Goal: Task Accomplishment & Management: Use online tool/utility

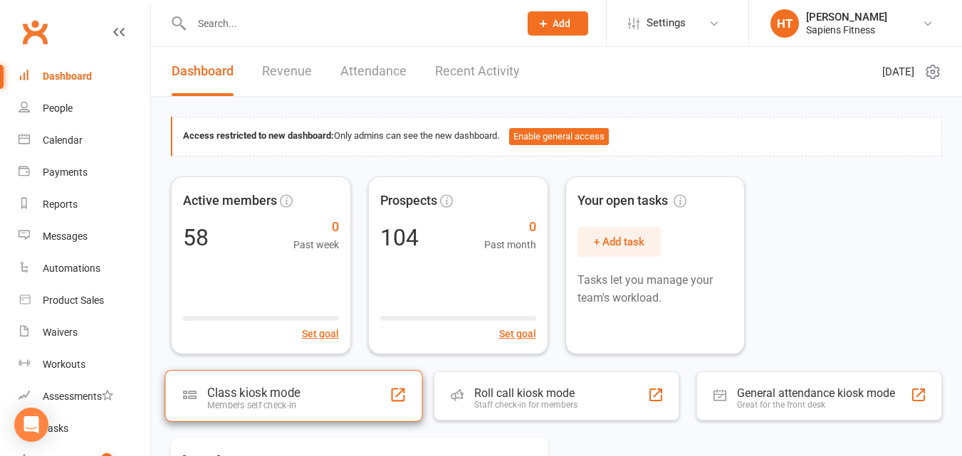
click at [317, 411] on div "Class kiosk mode Members self check-in" at bounding box center [294, 395] width 258 height 51
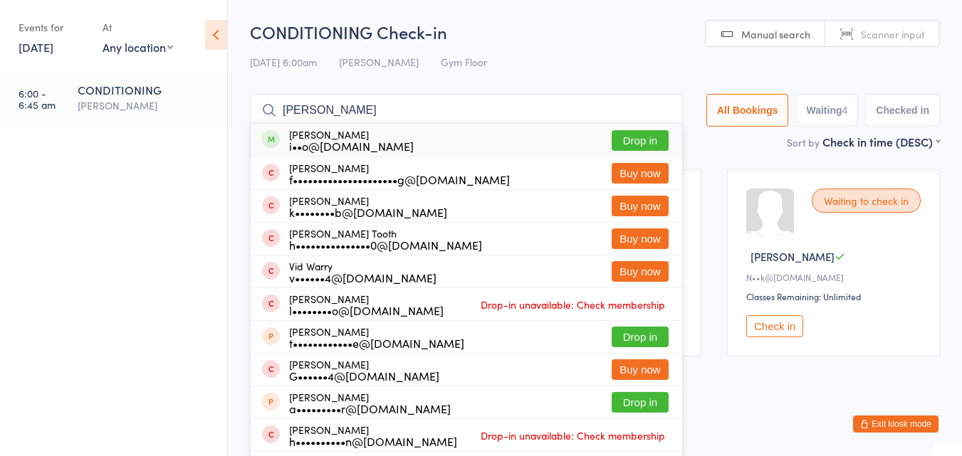
type input "harry"
click at [536, 137] on div "Harry Turner i••o@sapiensfitness.com.au Drop in" at bounding box center [467, 140] width 432 height 33
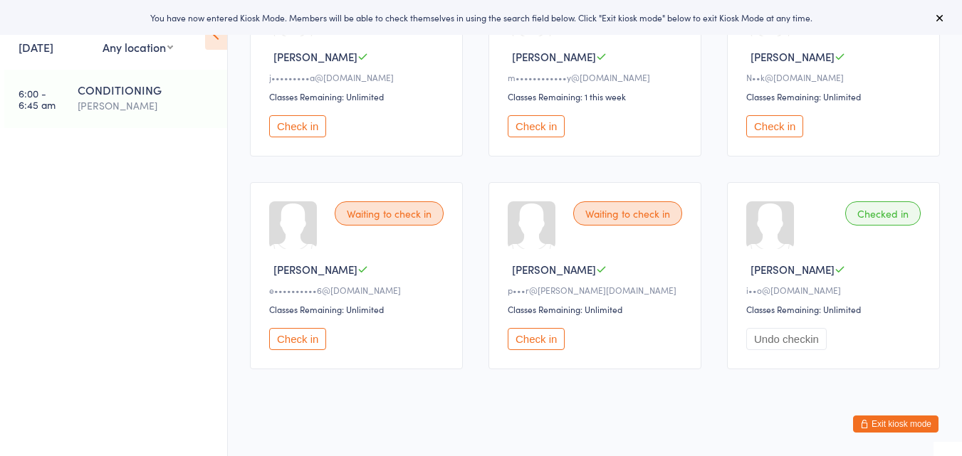
scroll to position [204, 0]
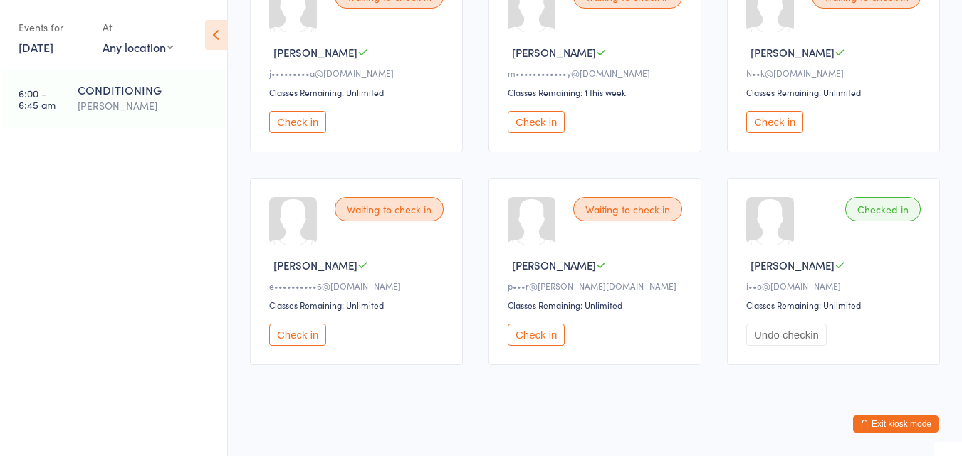
click at [285, 118] on button "Check in" at bounding box center [297, 122] width 57 height 22
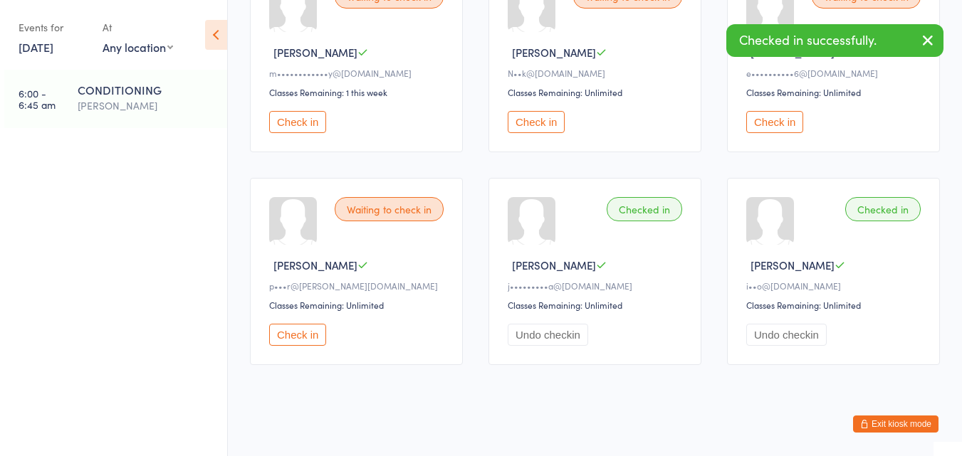
scroll to position [212, 0]
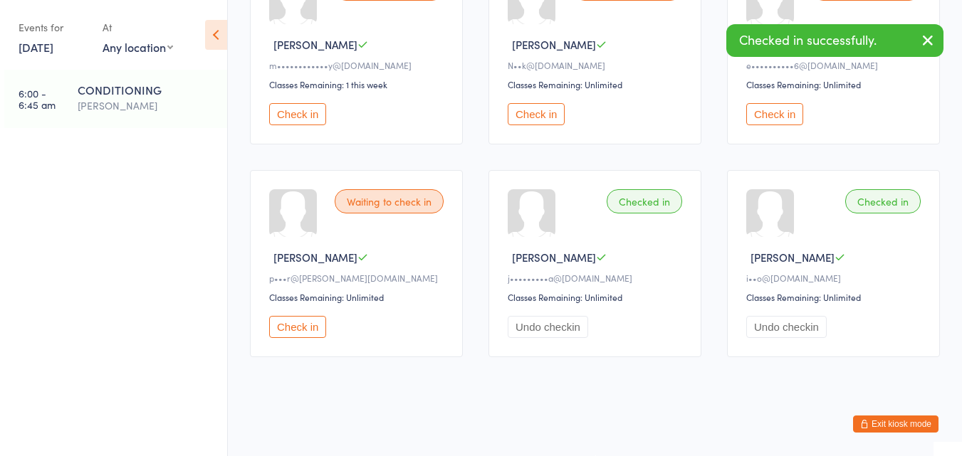
click at [285, 118] on button "Check in" at bounding box center [297, 114] width 57 height 22
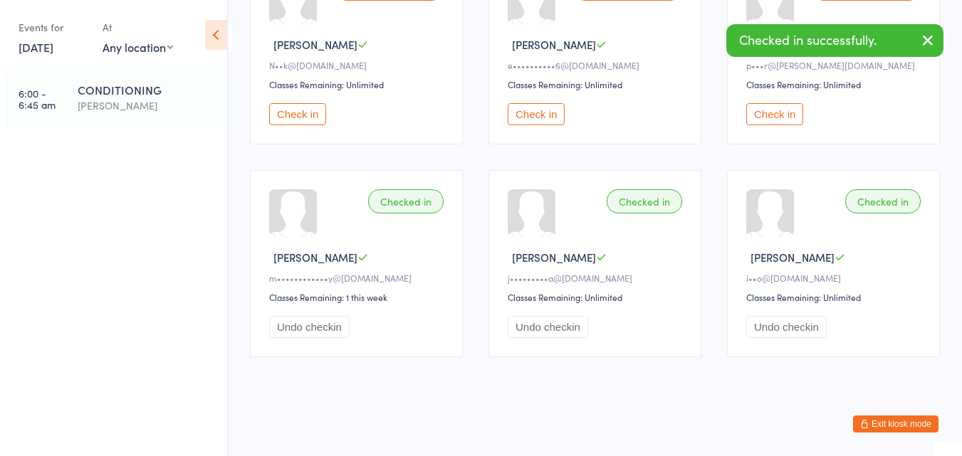
click at [285, 118] on button "Check in" at bounding box center [297, 114] width 57 height 22
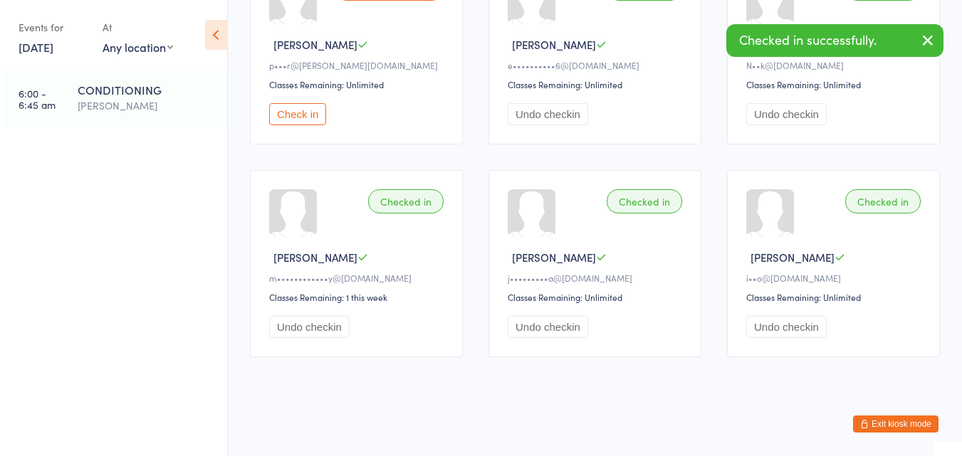
click at [285, 118] on button "Check in" at bounding box center [297, 114] width 57 height 22
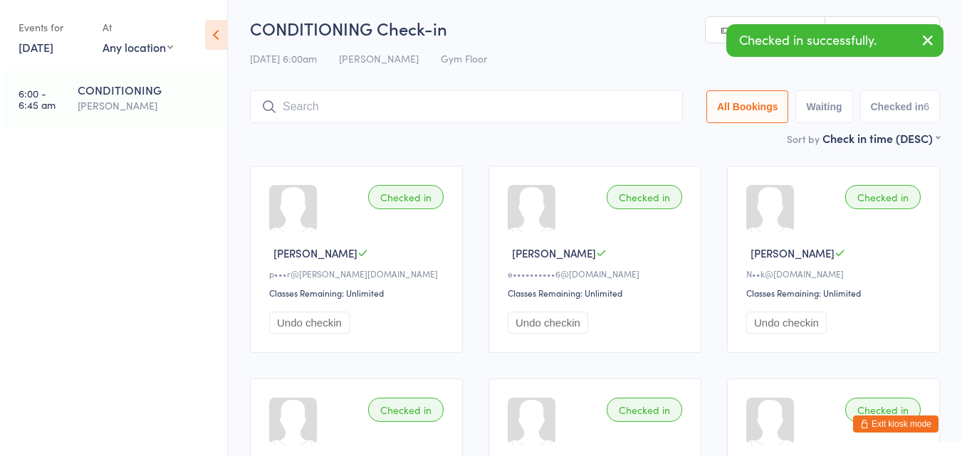
scroll to position [4, 0]
click at [511, 117] on input "search" at bounding box center [466, 106] width 433 height 33
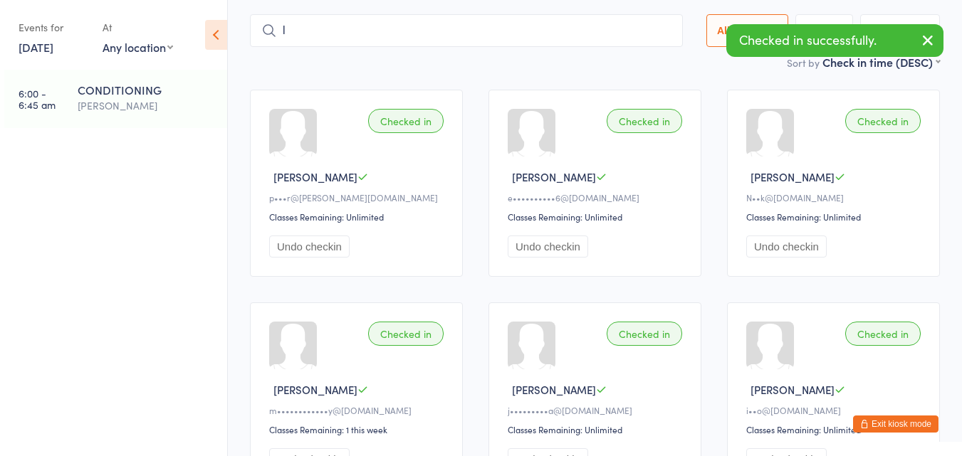
scroll to position [84, 0]
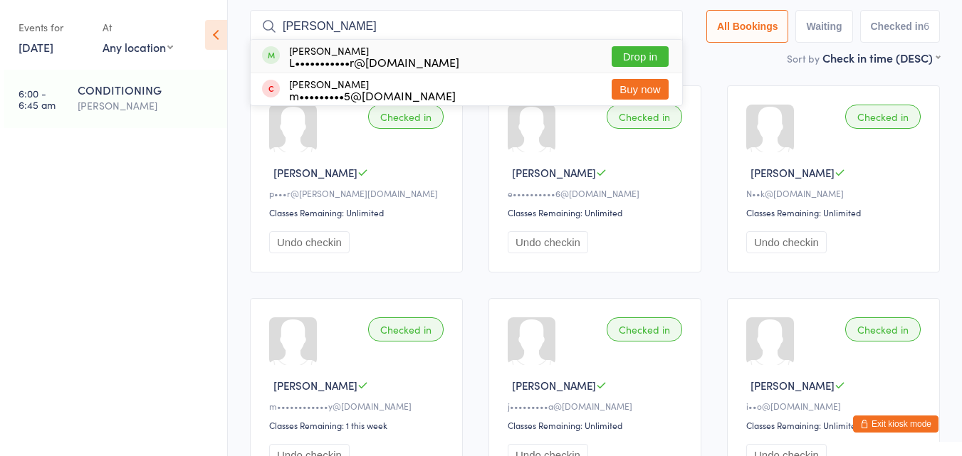
type input "lach"
click at [480, 66] on div "Lachlan Auger L•••••••••••r@hotmail.com Drop in" at bounding box center [467, 56] width 432 height 33
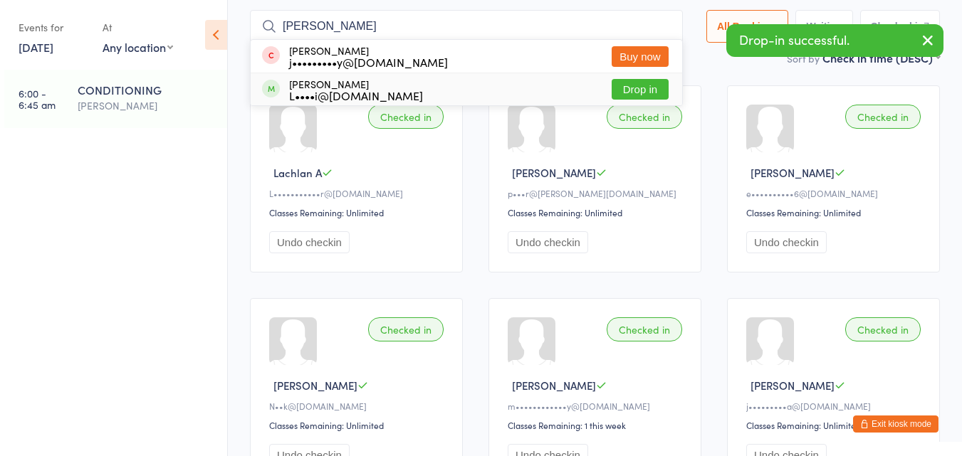
type input "jill"
click at [449, 90] on div "Jill Mathison L••••i@bigpond.net.au Drop in" at bounding box center [467, 89] width 432 height 32
